Goal: Browse casually: Explore the website without a specific task or goal

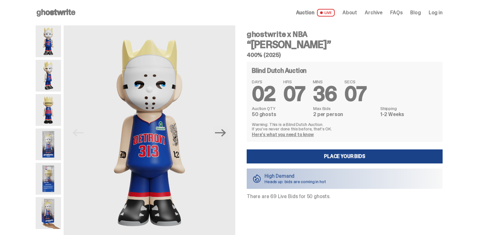
click at [52, 142] on img at bounding box center [48, 145] width 25 height 32
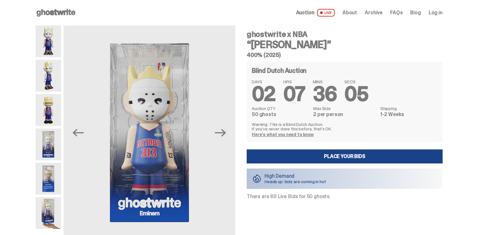
click at [52, 111] on img at bounding box center [48, 110] width 25 height 32
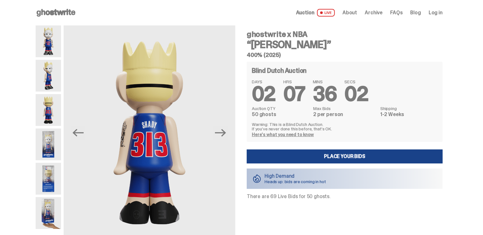
click at [51, 78] on img at bounding box center [48, 76] width 25 height 32
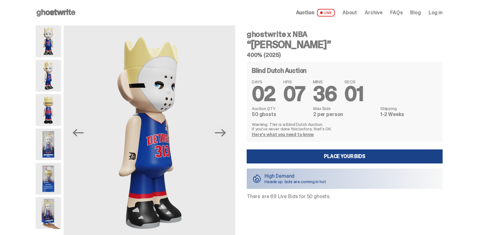
click at [54, 177] on img at bounding box center [48, 179] width 25 height 32
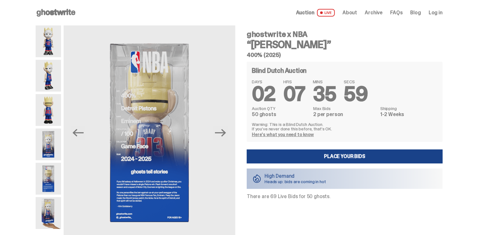
click at [49, 205] on img at bounding box center [48, 213] width 25 height 32
